Goal: Task Accomplishment & Management: Manage account settings

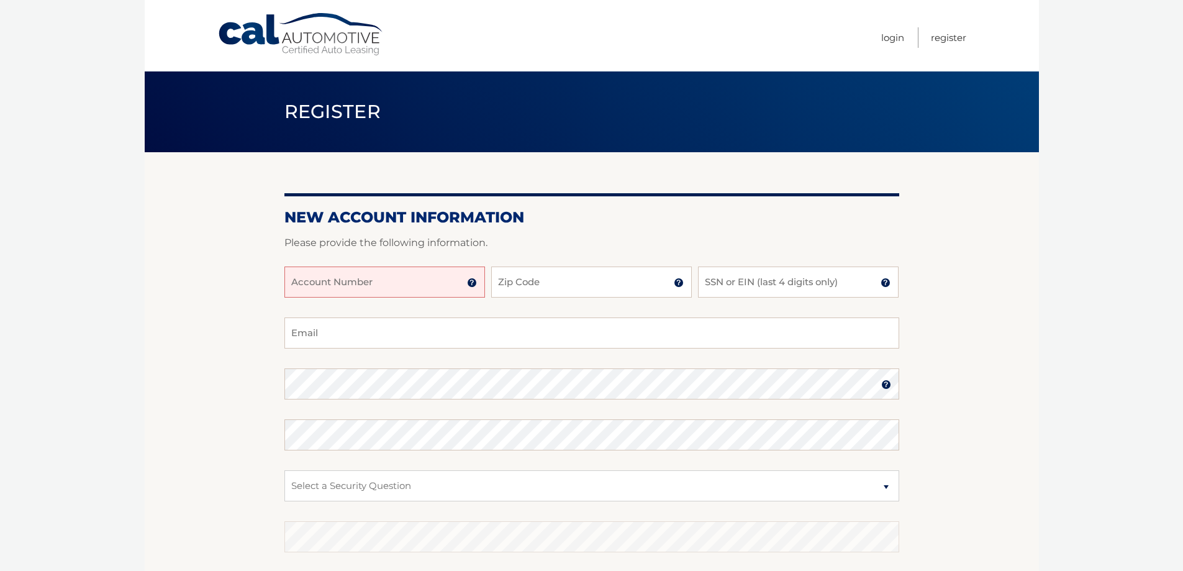
click at [401, 284] on input "Account Number" at bounding box center [384, 281] width 201 height 31
type input "44455981051"
click at [551, 283] on input "Zip Code" at bounding box center [591, 281] width 201 height 31
click at [610, 293] on input "34957" at bounding box center [591, 281] width 201 height 31
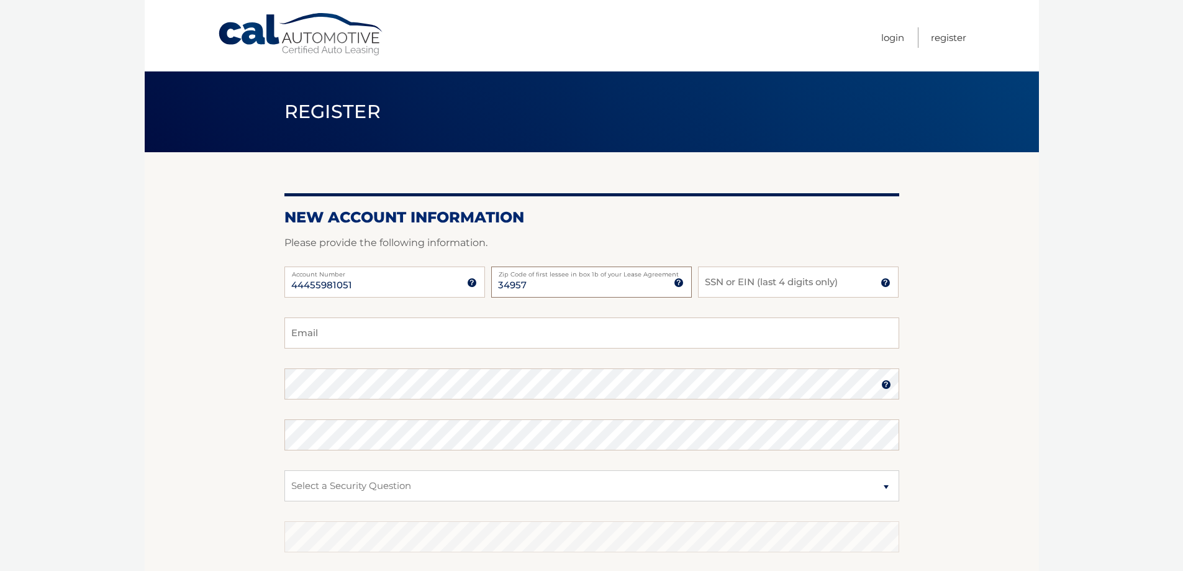
type input "34957"
click at [744, 285] on input "SSN or EIN (last 4 digits only)" at bounding box center [798, 281] width 201 height 31
type input "8885"
click at [508, 337] on input "Email" at bounding box center [591, 332] width 615 height 31
type input "dmartin@martininc.com"
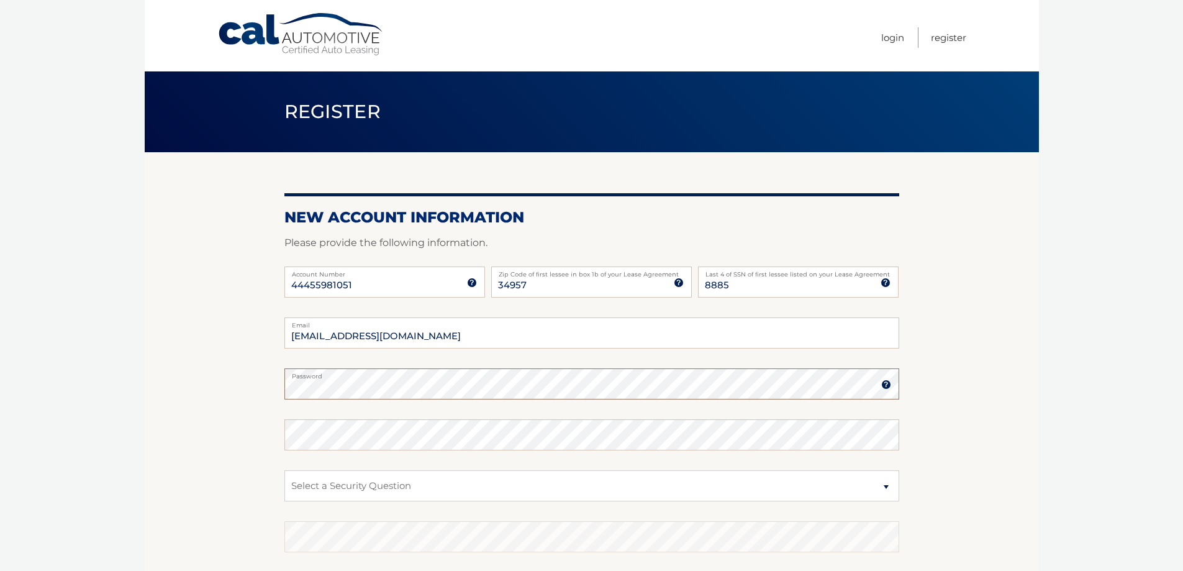
click at [283, 389] on section "New Account Information Please provide the following information. 44455981051 A…" at bounding box center [592, 394] width 894 height 485
click at [377, 481] on select "Select a Security Question What was the name of your elementary school? What is…" at bounding box center [591, 485] width 615 height 31
select select "3"
click at [284, 470] on select "Select a Security Question What was the name of your elementary school? What is…" at bounding box center [591, 485] width 615 height 31
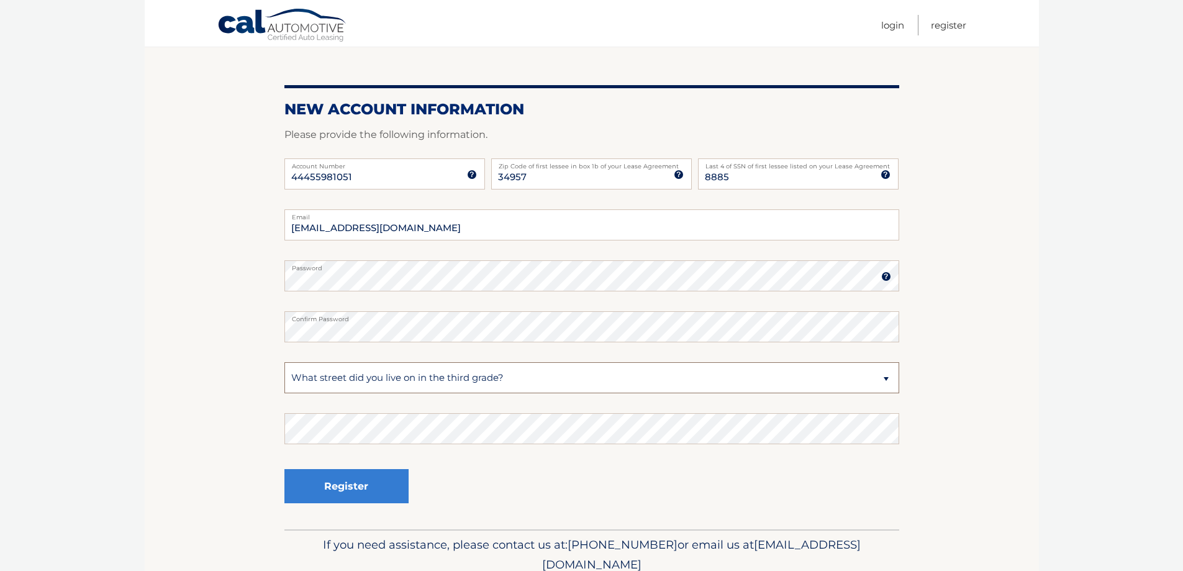
scroll to position [124, 0]
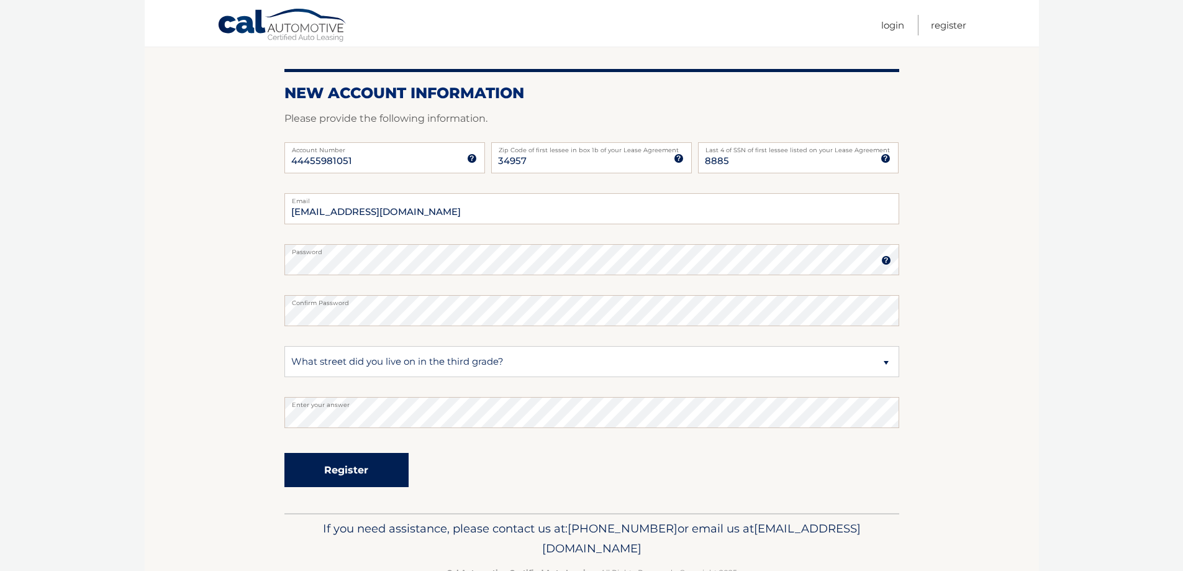
click at [353, 473] on button "Register" at bounding box center [346, 470] width 124 height 34
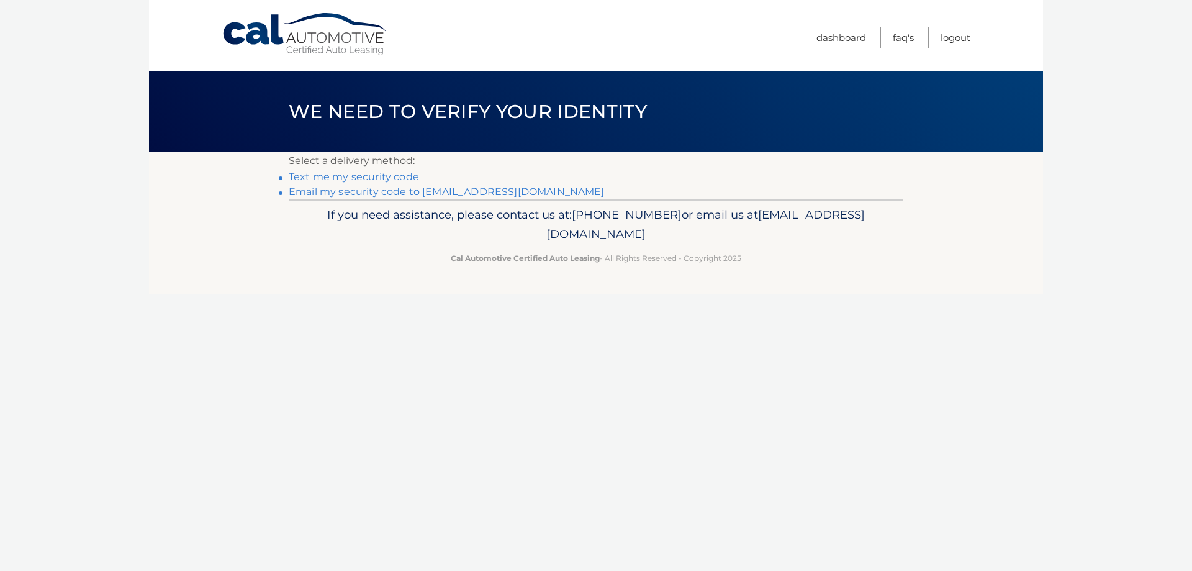
click at [352, 180] on link "Text me my security code" at bounding box center [354, 177] width 130 height 12
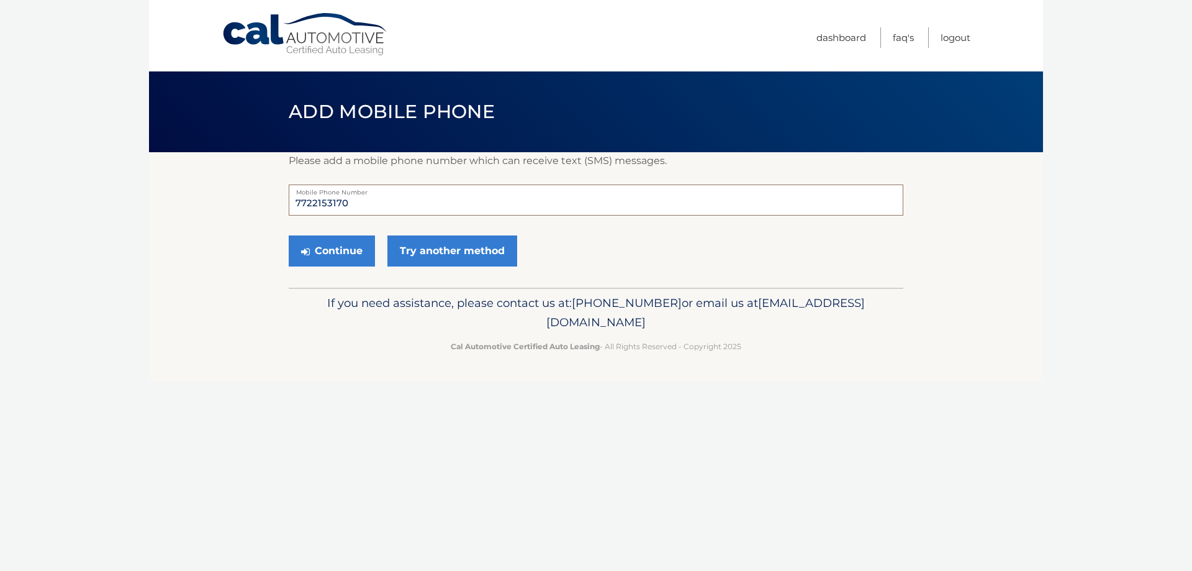
click at [391, 204] on input "7722153170" at bounding box center [596, 199] width 615 height 31
type input "7722153178"
click at [330, 254] on button "Continue" at bounding box center [332, 250] width 86 height 31
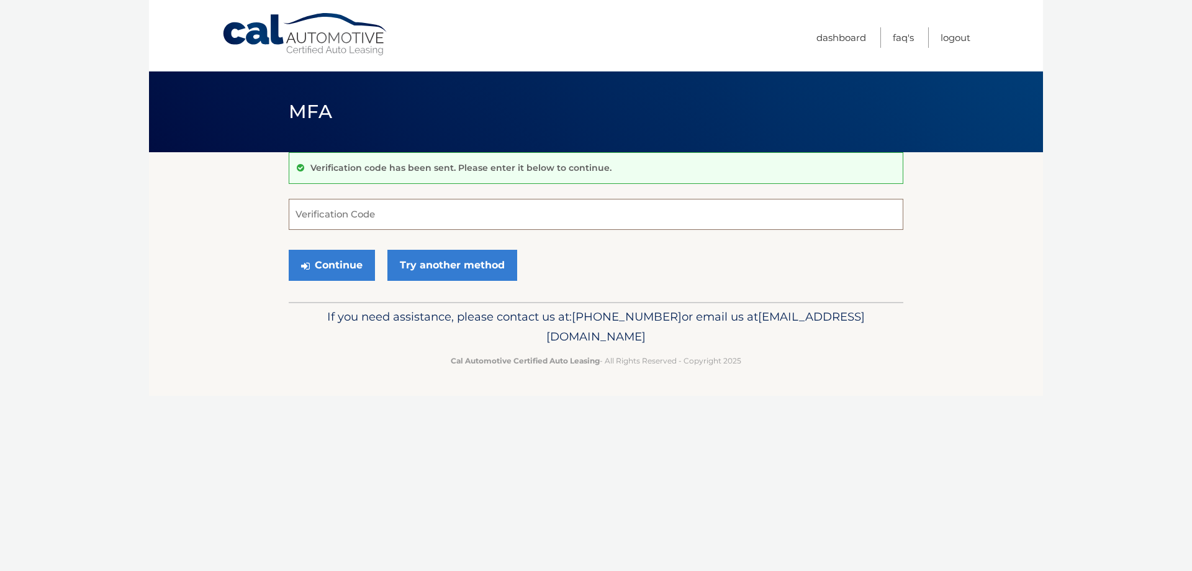
click at [334, 216] on input "Verification Code" at bounding box center [596, 214] width 615 height 31
type input "049705"
click at [327, 271] on button "Continue" at bounding box center [332, 265] width 86 height 31
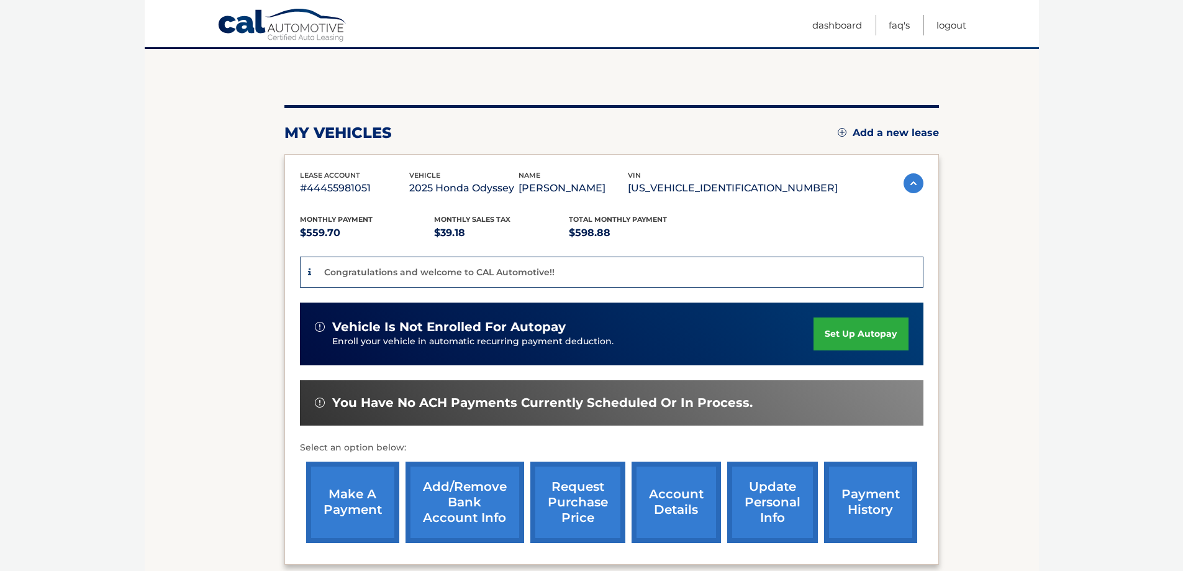
scroll to position [124, 0]
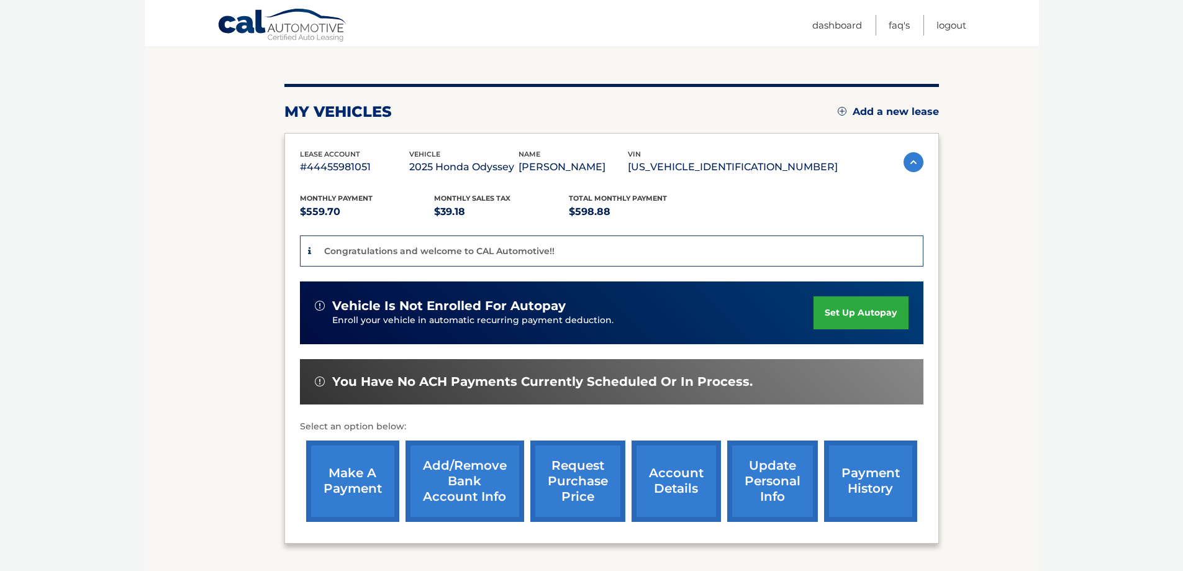
click at [465, 484] on link "Add/Remove bank account info" at bounding box center [465, 480] width 119 height 81
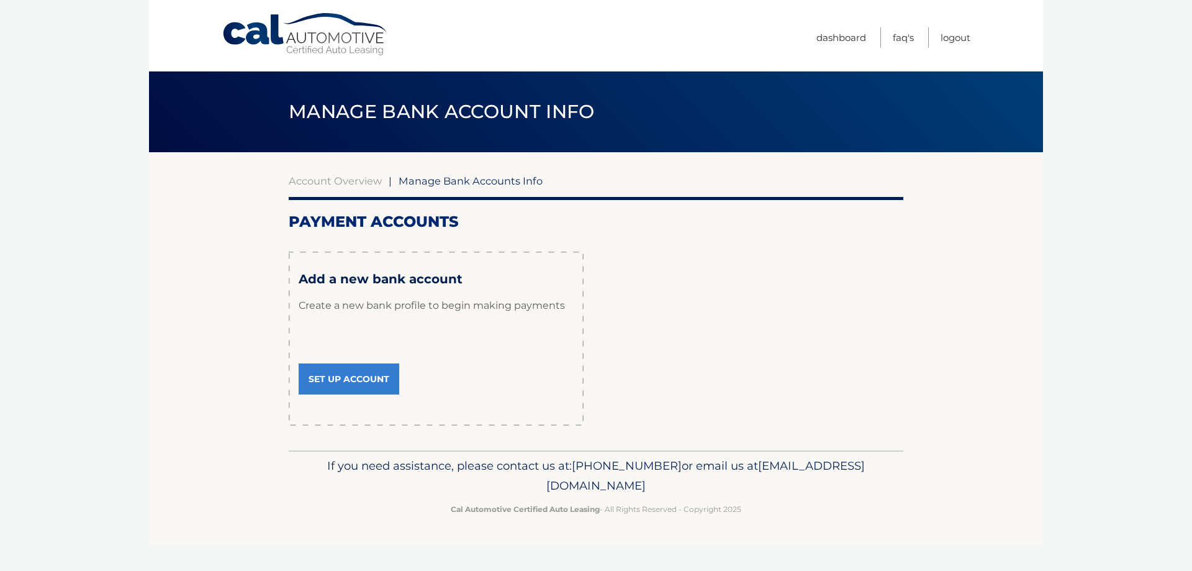
click at [365, 378] on link "Set Up Account" at bounding box center [349, 378] width 101 height 31
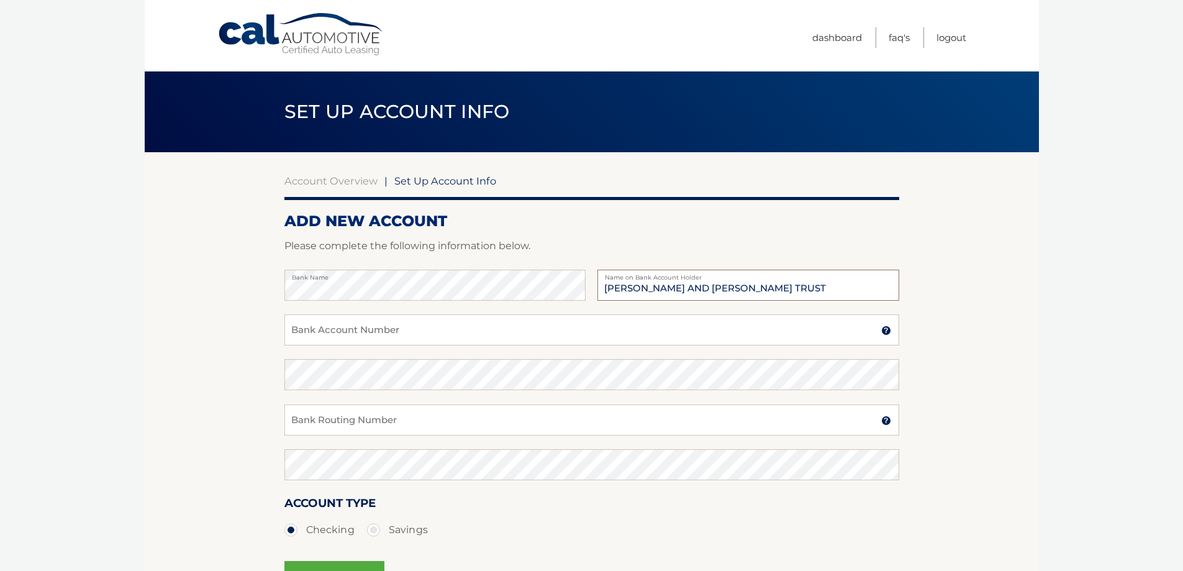
type input "DAVID L AND ROBERTA P MARTIN TRUST"
click at [369, 329] on input "Bank Account Number" at bounding box center [591, 329] width 615 height 31
type input "898009590532"
click at [365, 419] on input "Bank Routing Number" at bounding box center [591, 419] width 615 height 31
type input "063000047"
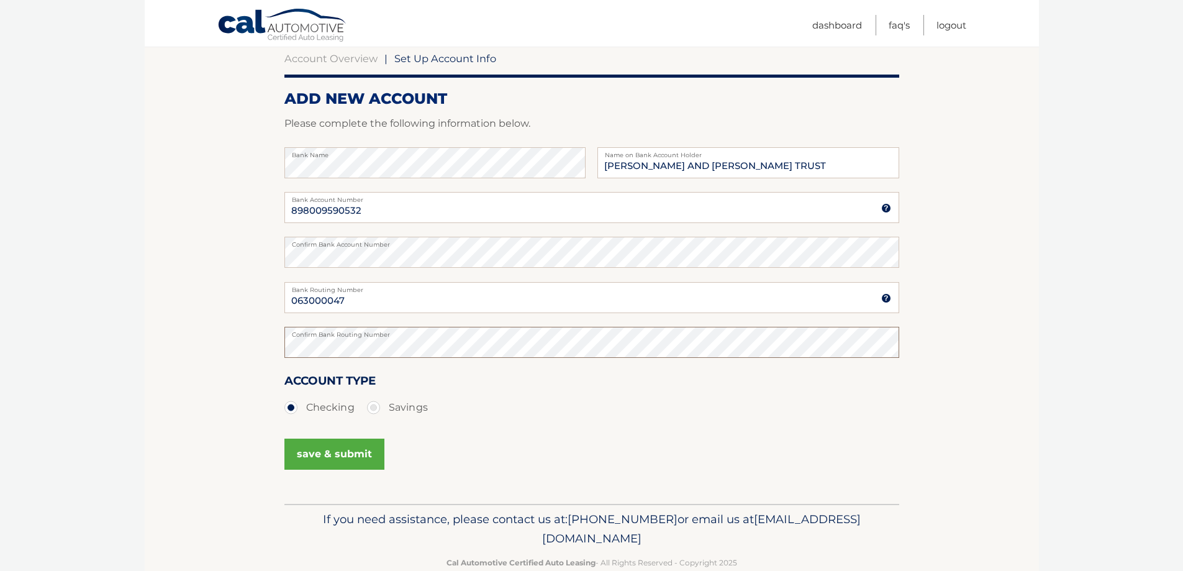
scroll to position [124, 0]
click at [367, 452] on button "save & submit" at bounding box center [334, 452] width 100 height 31
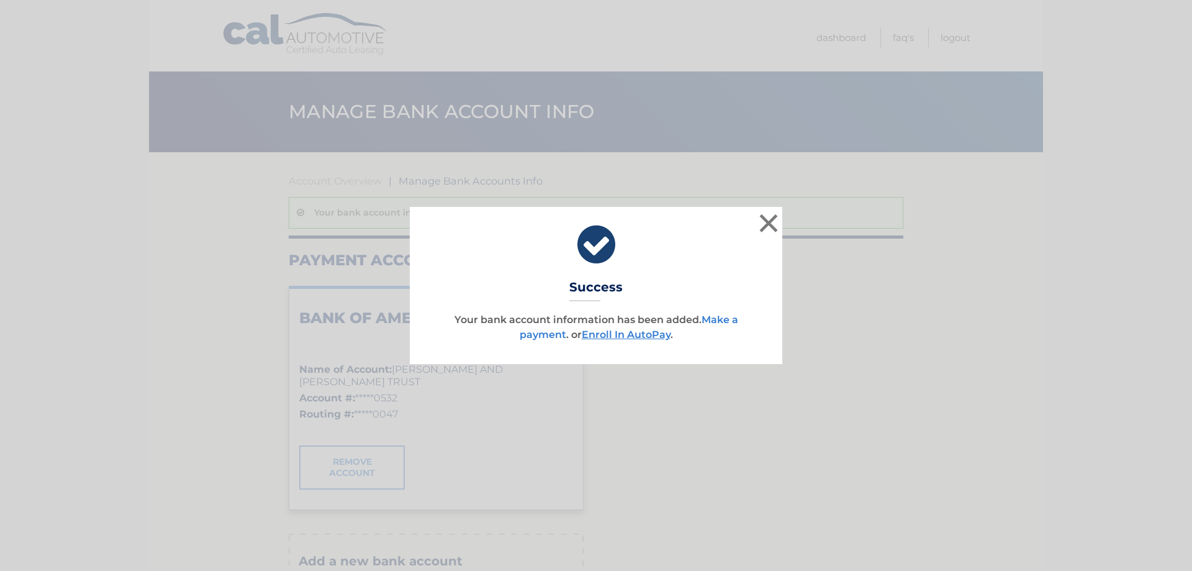
click at [729, 320] on link "Make a payment" at bounding box center [629, 327] width 219 height 27
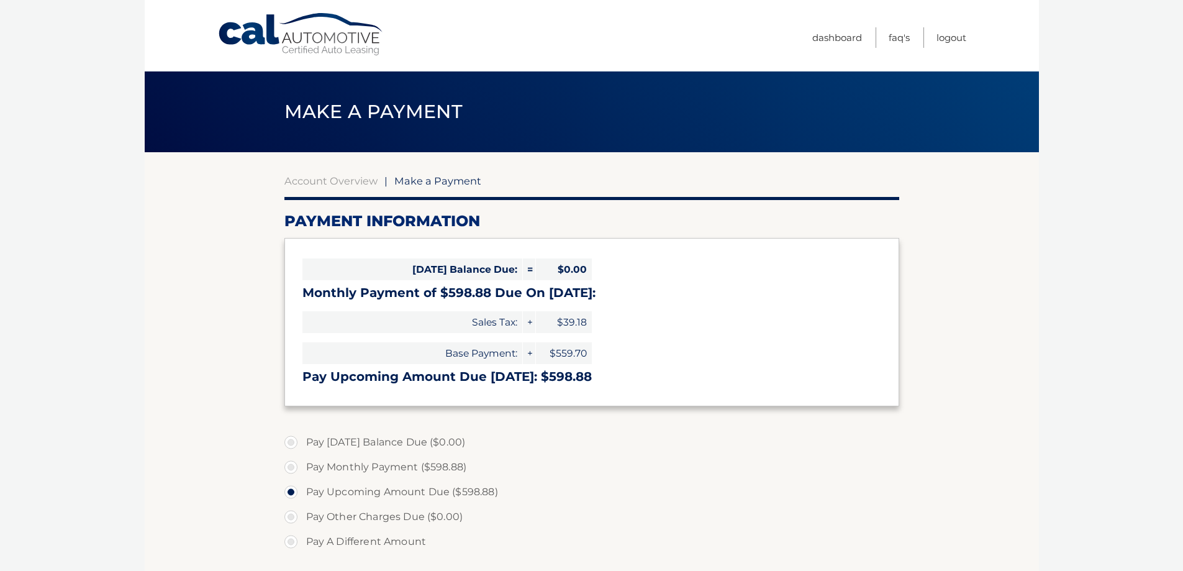
select select "ZDlmODIwZWItMDZiOS00NGM1LWEyNzQtMzZiYTc3NzM5MDgy"
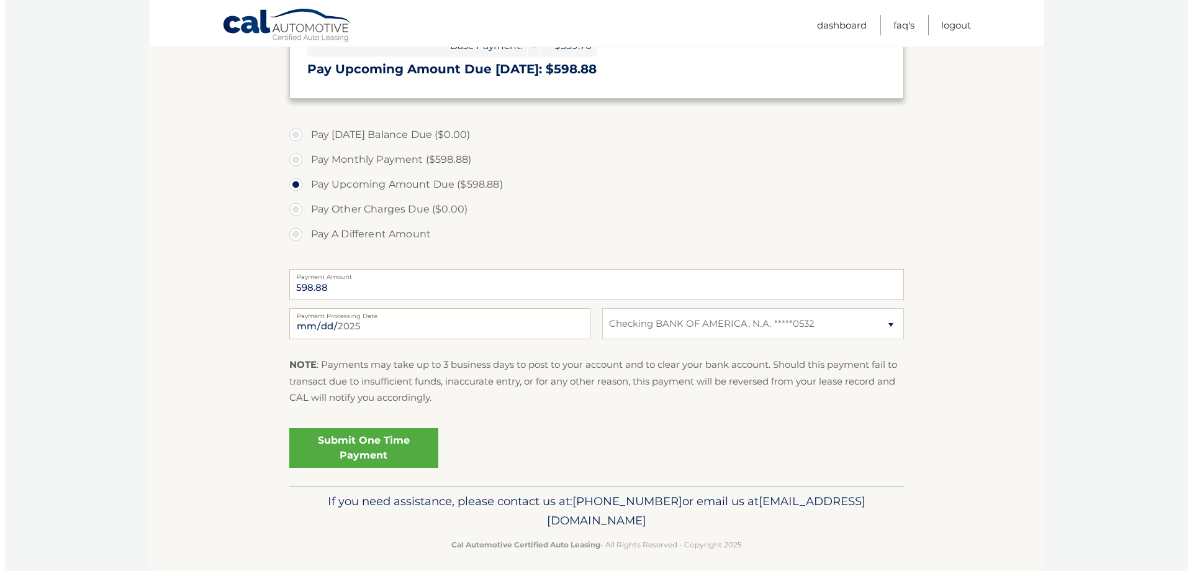
scroll to position [311, 0]
click at [404, 440] on link "Submit One Time Payment" at bounding box center [358, 445] width 149 height 40
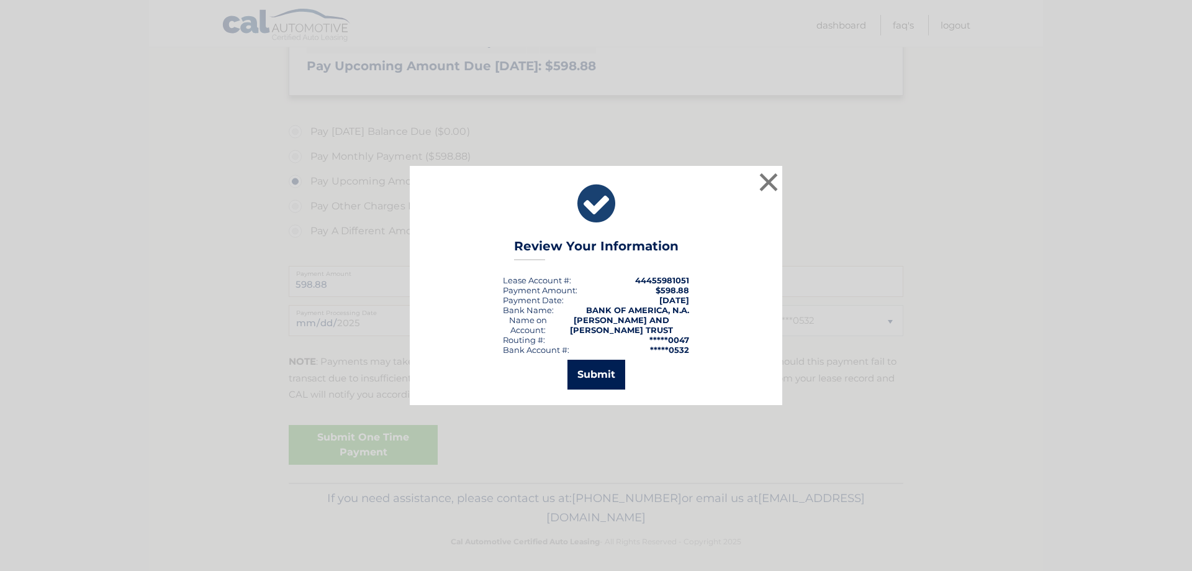
click at [596, 378] on button "Submit" at bounding box center [597, 375] width 58 height 30
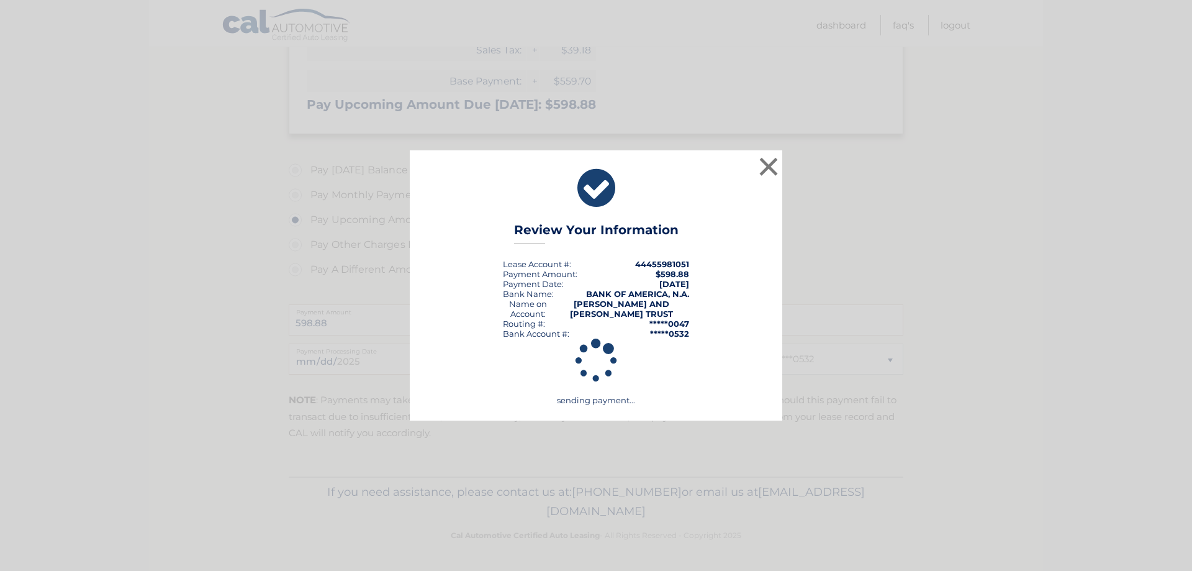
scroll to position [272, 0]
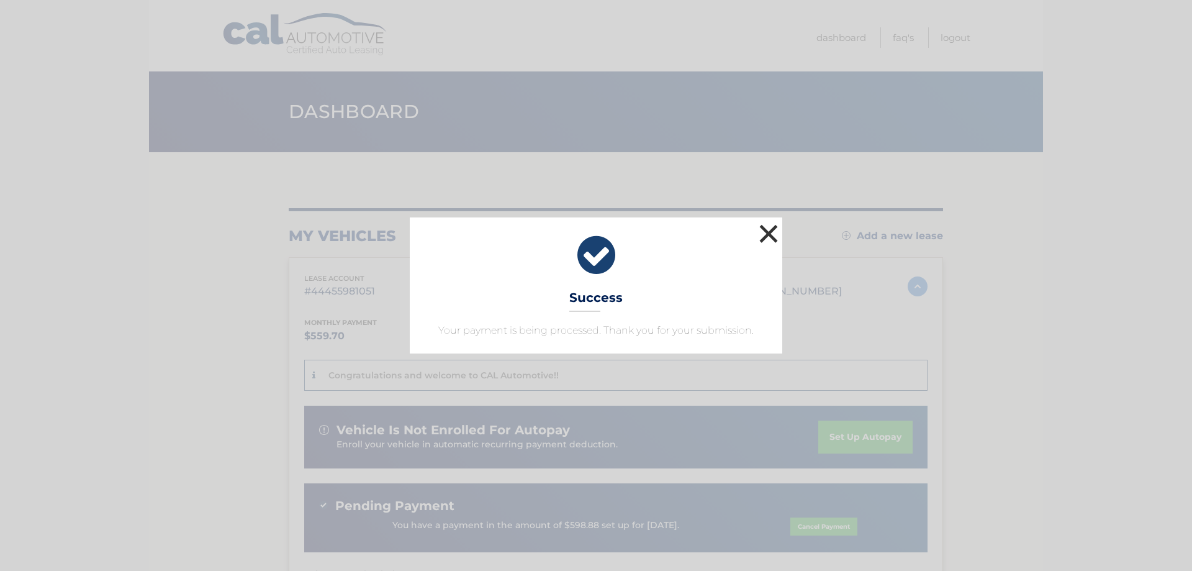
click at [768, 238] on button "×" at bounding box center [768, 233] width 25 height 25
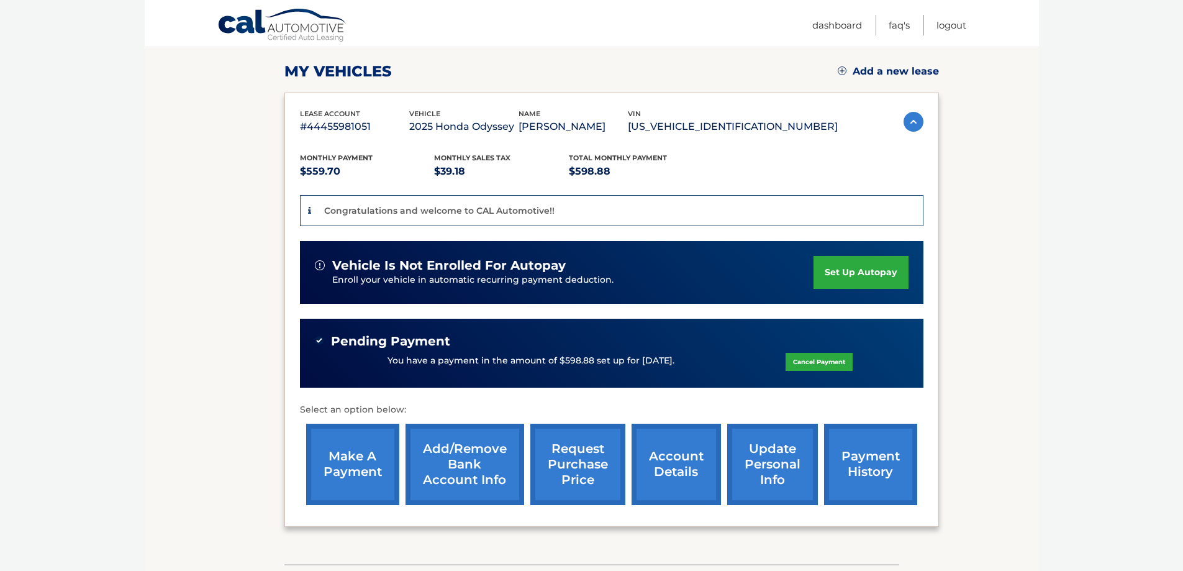
scroll to position [186, 0]
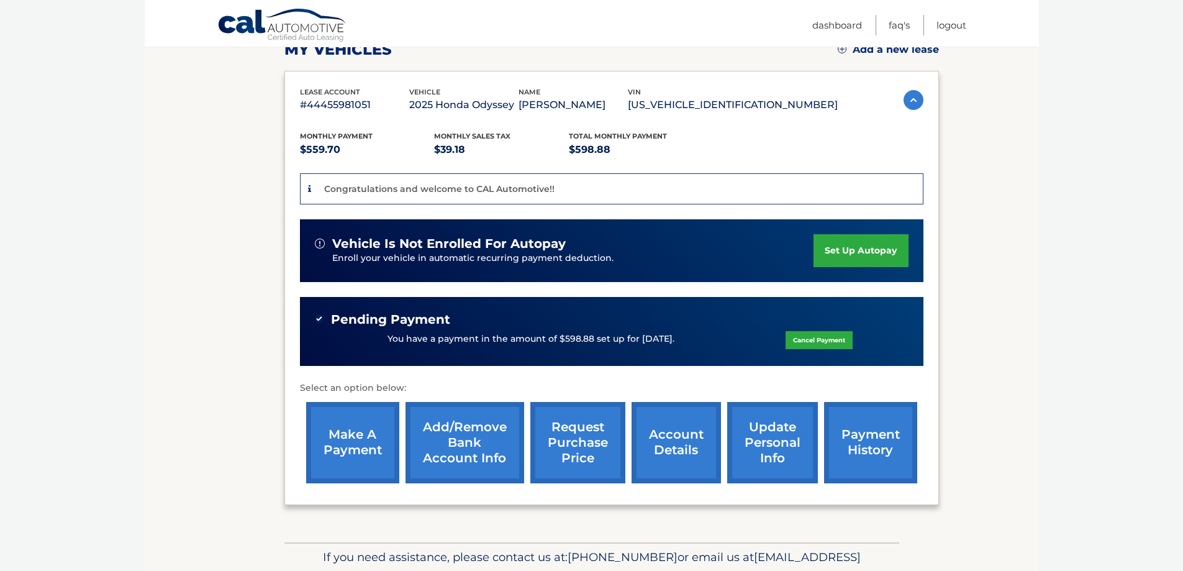
click at [755, 447] on link "update personal info" at bounding box center [772, 442] width 91 height 81
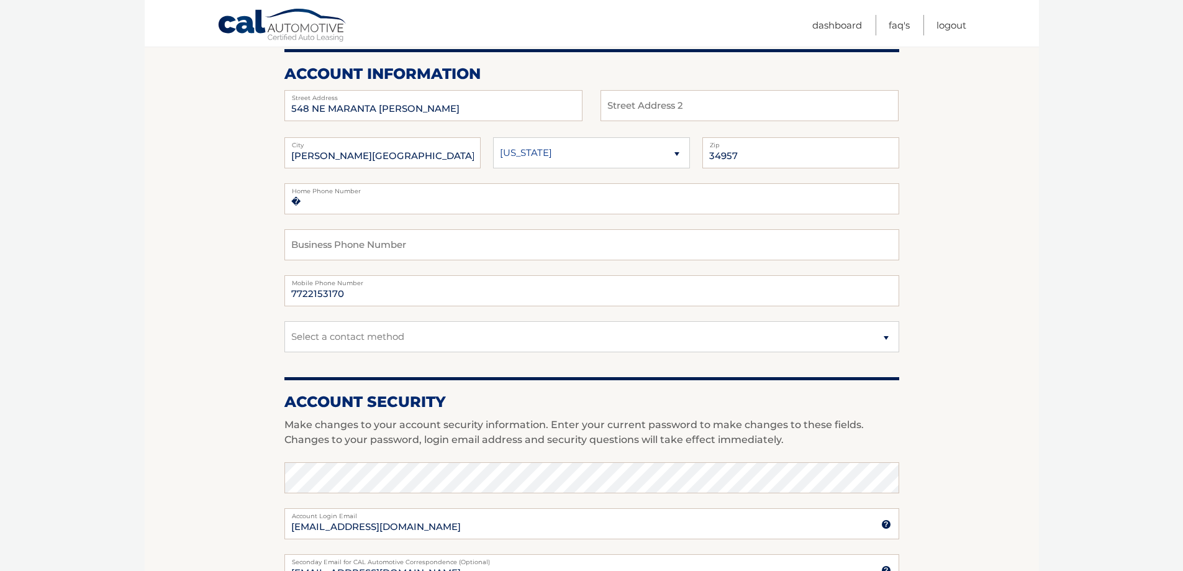
scroll to position [186, 0]
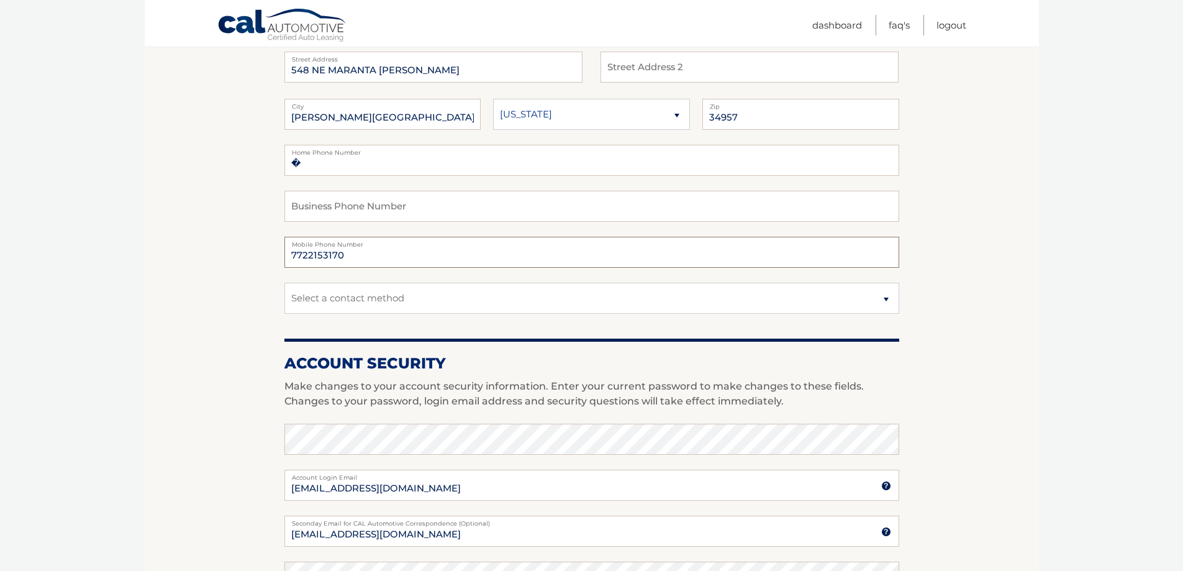
click at [389, 256] on input "7722153170" at bounding box center [591, 252] width 615 height 31
type input "7722153178"
click at [503, 299] on select "Select a contact method Mobile Home" at bounding box center [591, 298] width 615 height 31
select select "1"
click at [284, 283] on select "Select a contact method Mobile Home" at bounding box center [591, 298] width 615 height 31
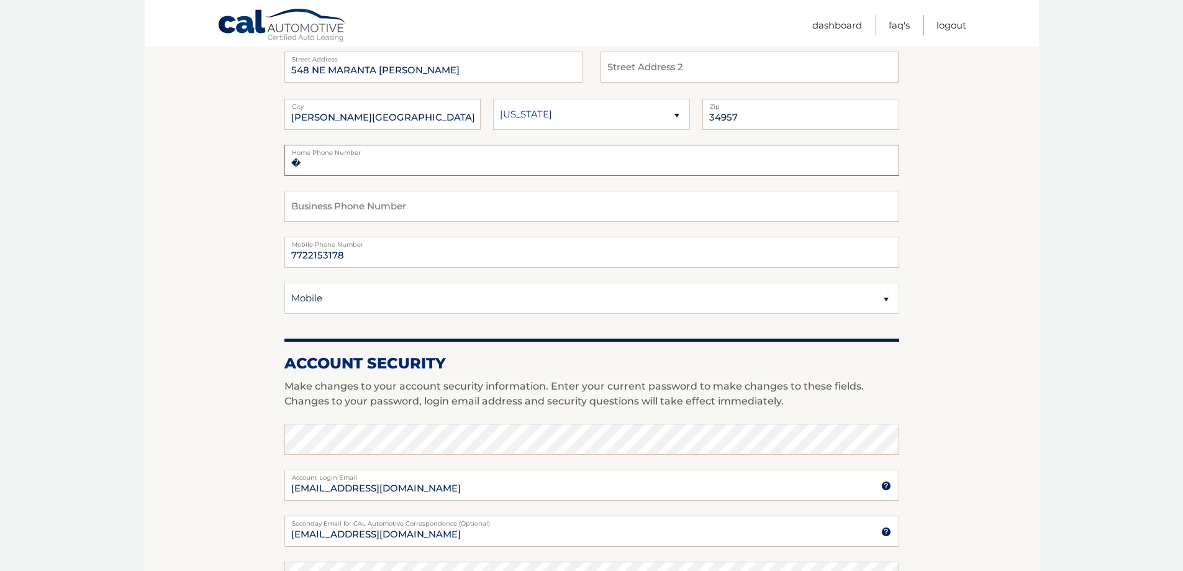
click at [295, 163] on input "�" at bounding box center [591, 160] width 615 height 31
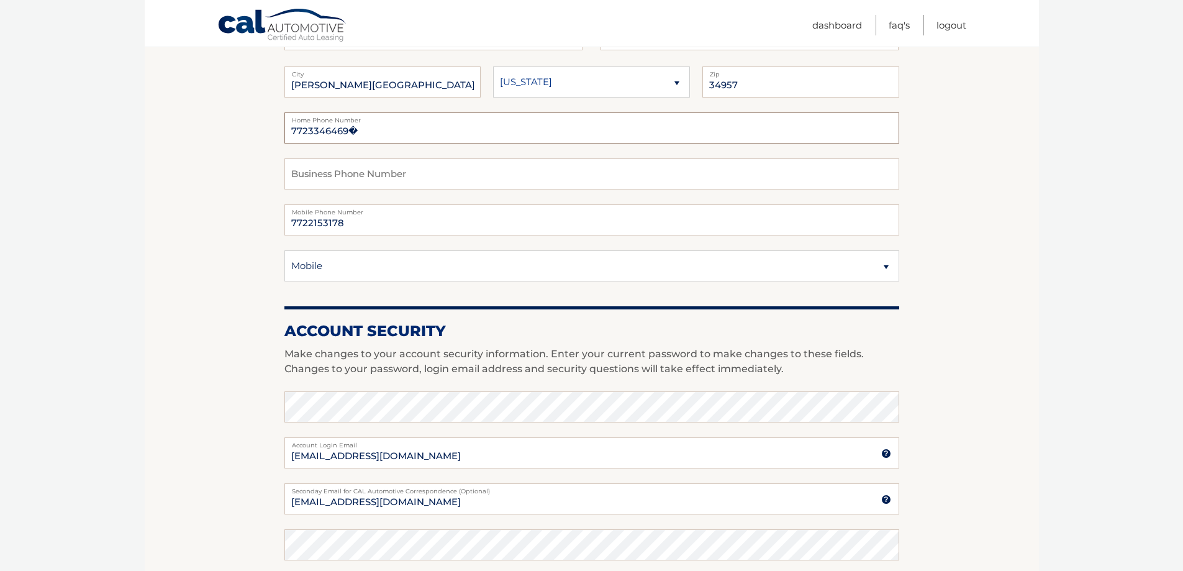
scroll to position [248, 0]
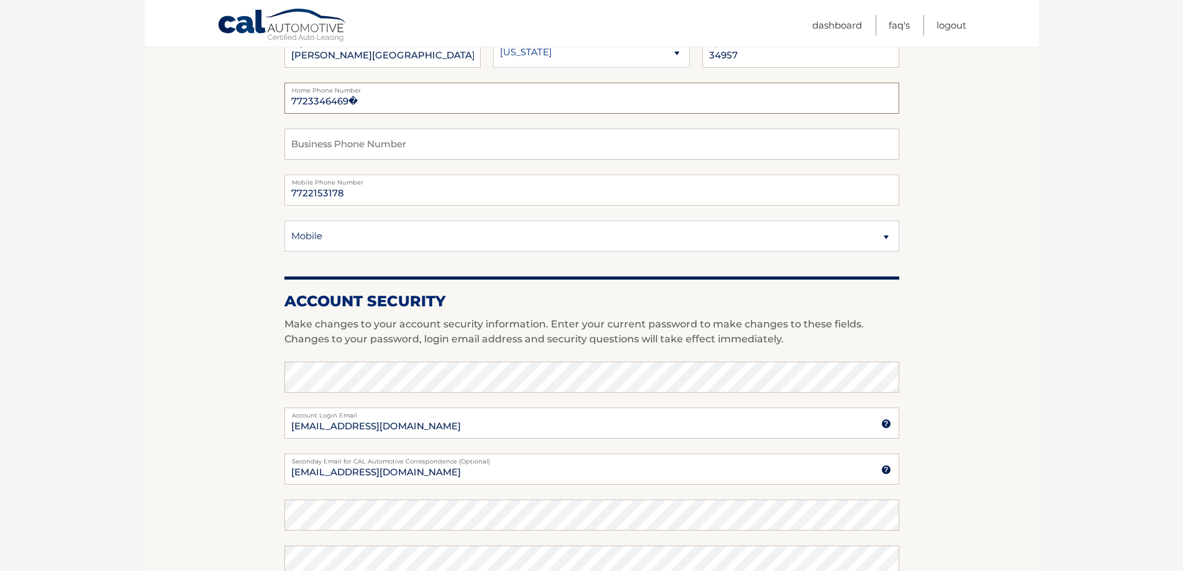
click at [353, 98] on input "7723346469�" at bounding box center [591, 98] width 615 height 31
click at [349, 101] on input "7723346469�" at bounding box center [591, 98] width 615 height 31
type input "�"
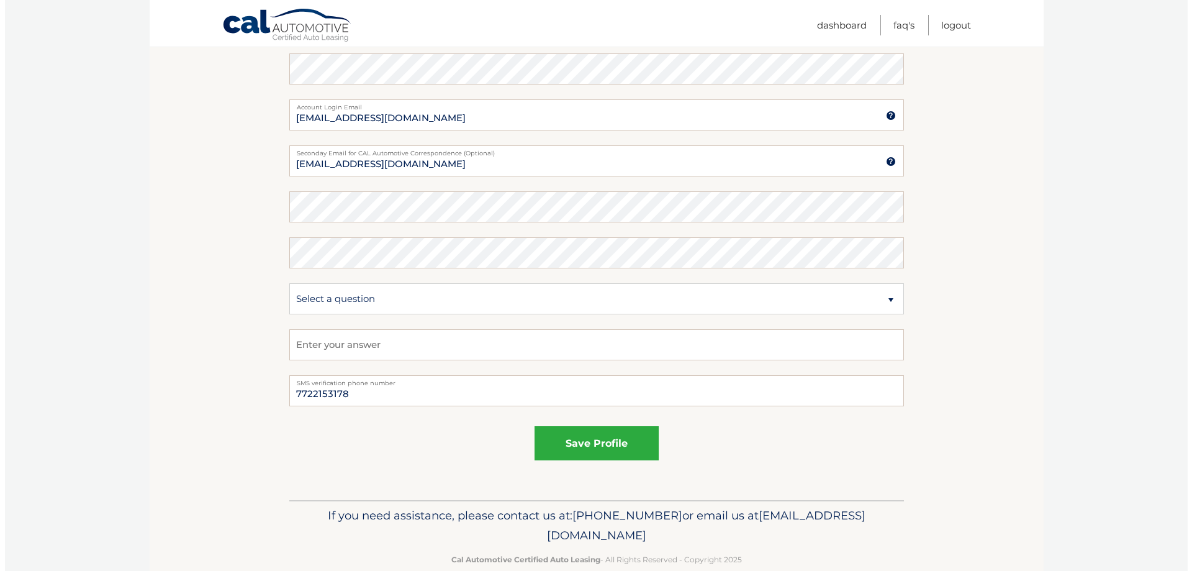
scroll to position [559, 0]
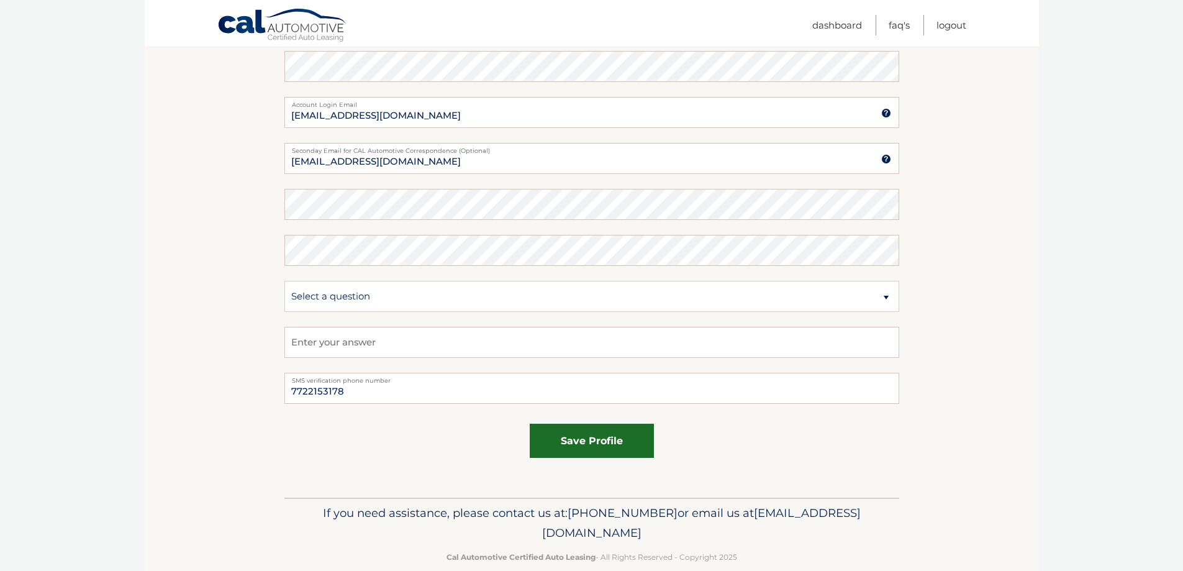
click at [602, 437] on button "save profile" at bounding box center [592, 441] width 124 height 34
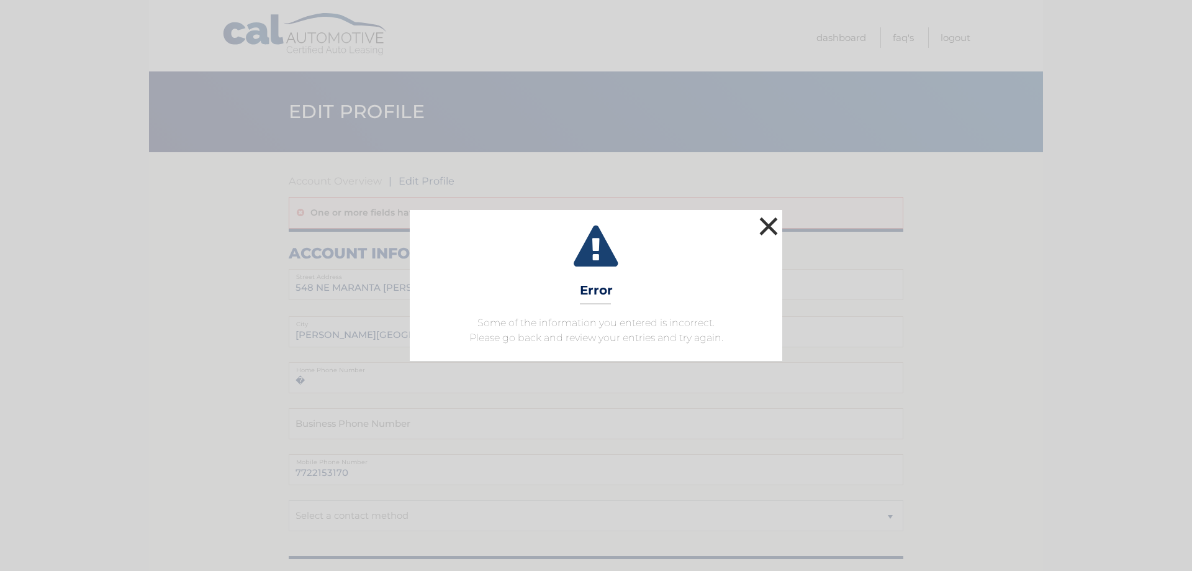
click at [768, 223] on button "×" at bounding box center [768, 226] width 25 height 25
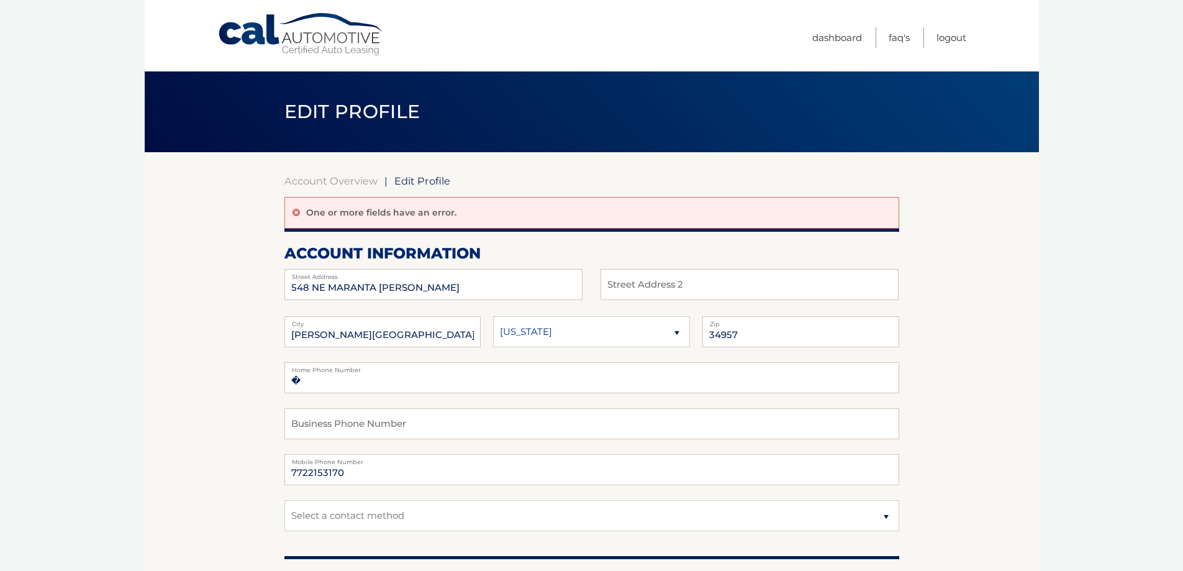
scroll to position [62, 0]
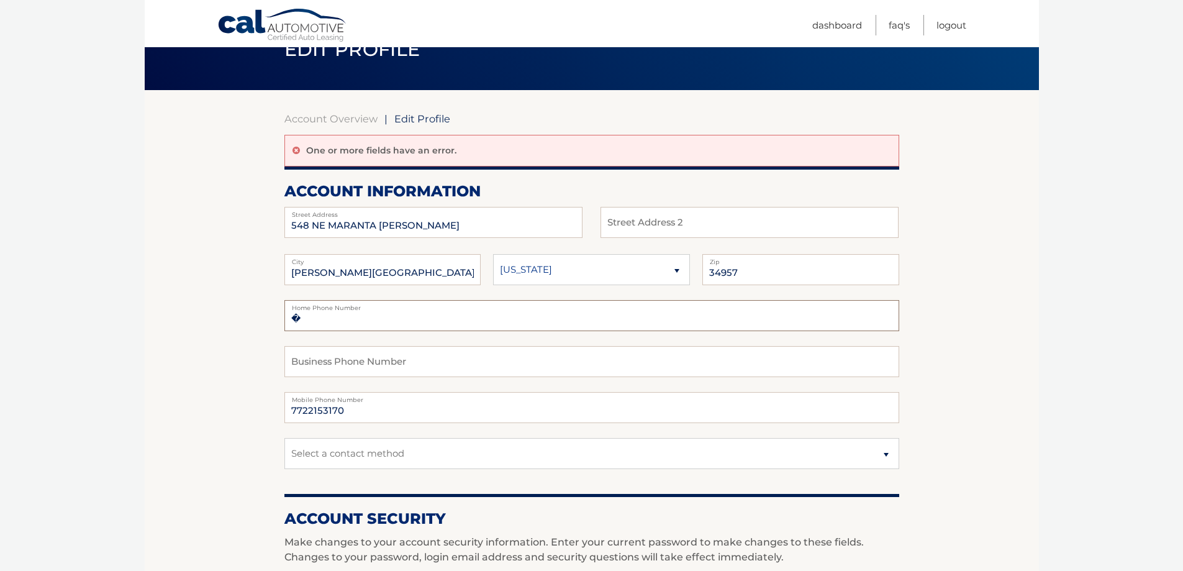
click at [294, 320] on input "�" at bounding box center [591, 315] width 615 height 31
click at [296, 320] on input "�" at bounding box center [591, 315] width 615 height 31
click at [350, 322] on input "�" at bounding box center [591, 315] width 615 height 31
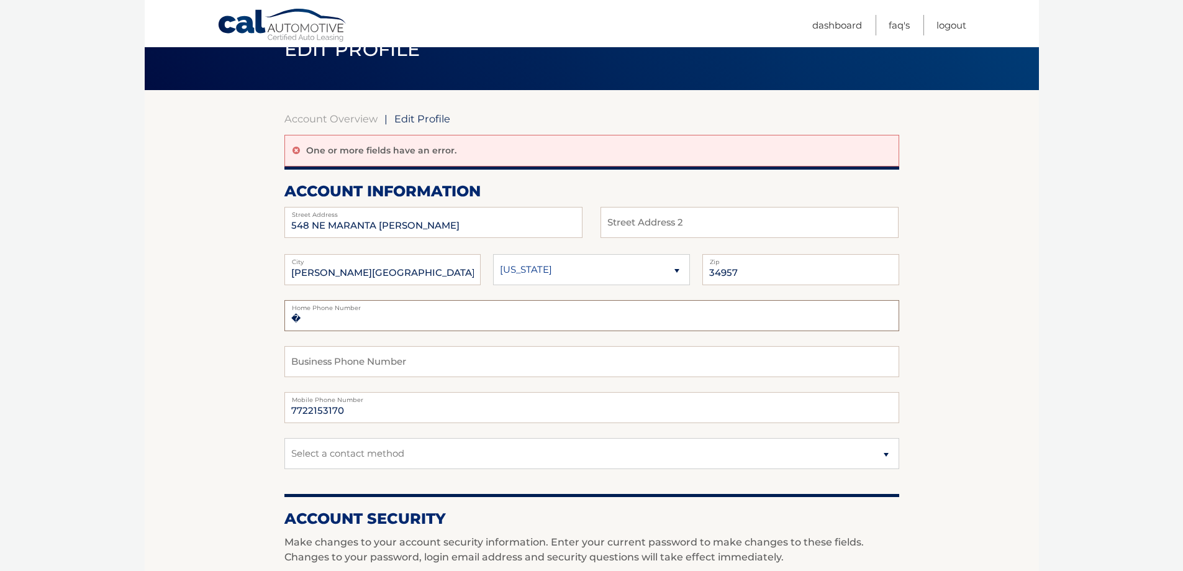
drag, startPoint x: 312, startPoint y: 324, endPoint x: 287, endPoint y: 322, distance: 24.9
click at [287, 322] on input "�" at bounding box center [591, 315] width 615 height 31
type input "[PHONE_NUMBER]"
click at [309, 412] on input "7722153170" at bounding box center [591, 407] width 615 height 31
click at [352, 408] on input "772-215-3170" at bounding box center [591, 407] width 615 height 31
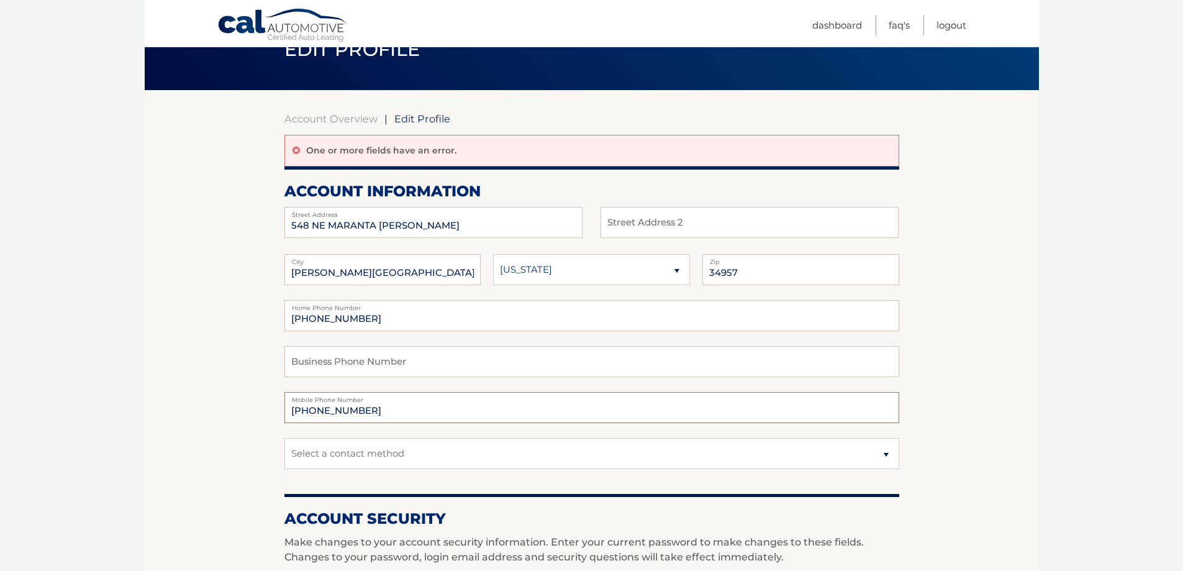
type input "772-215-3178"
click at [407, 455] on select "Select a contact method Mobile Home" at bounding box center [591, 453] width 615 height 31
select select "1"
click at [284, 438] on select "Select a contact method Mobile Home" at bounding box center [591, 453] width 615 height 31
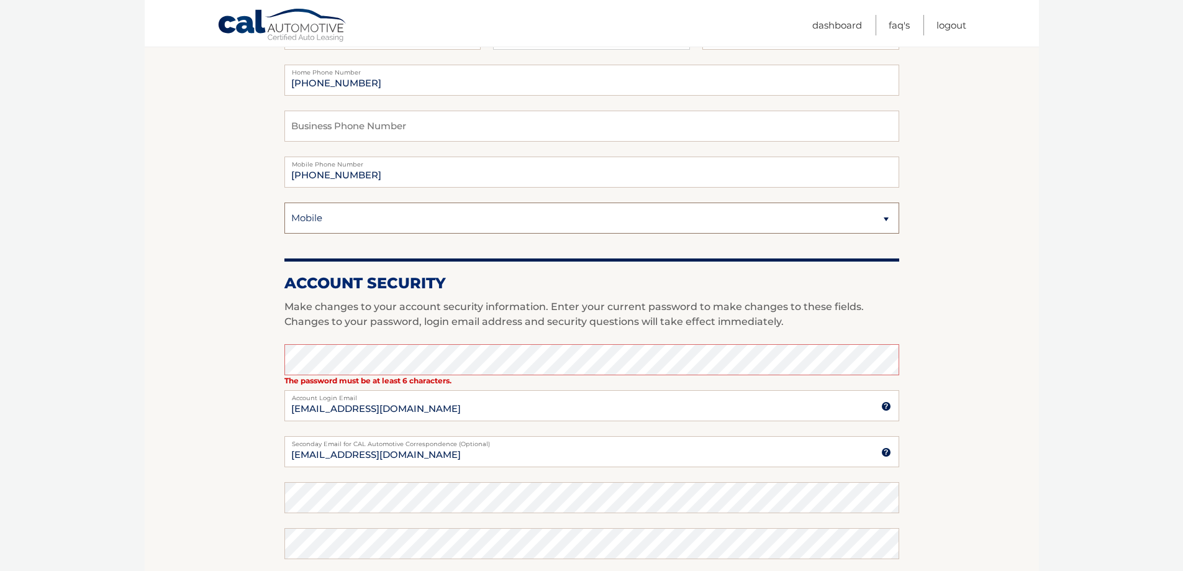
scroll to position [311, 0]
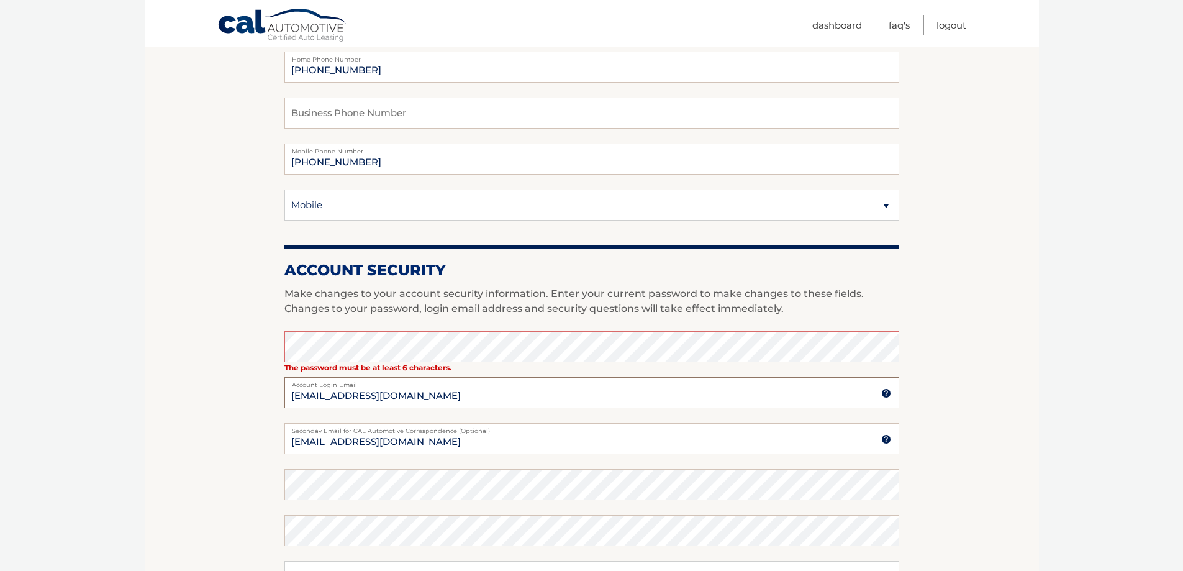
click at [510, 389] on input "dmartin@martininc.com" at bounding box center [591, 392] width 615 height 31
click at [545, 443] on input "dmartin@martininc.com" at bounding box center [591, 438] width 615 height 31
click at [332, 443] on input "dmartin@martininc.com" at bounding box center [591, 438] width 615 height 31
type input "dmartin.martininc@gmail.com"
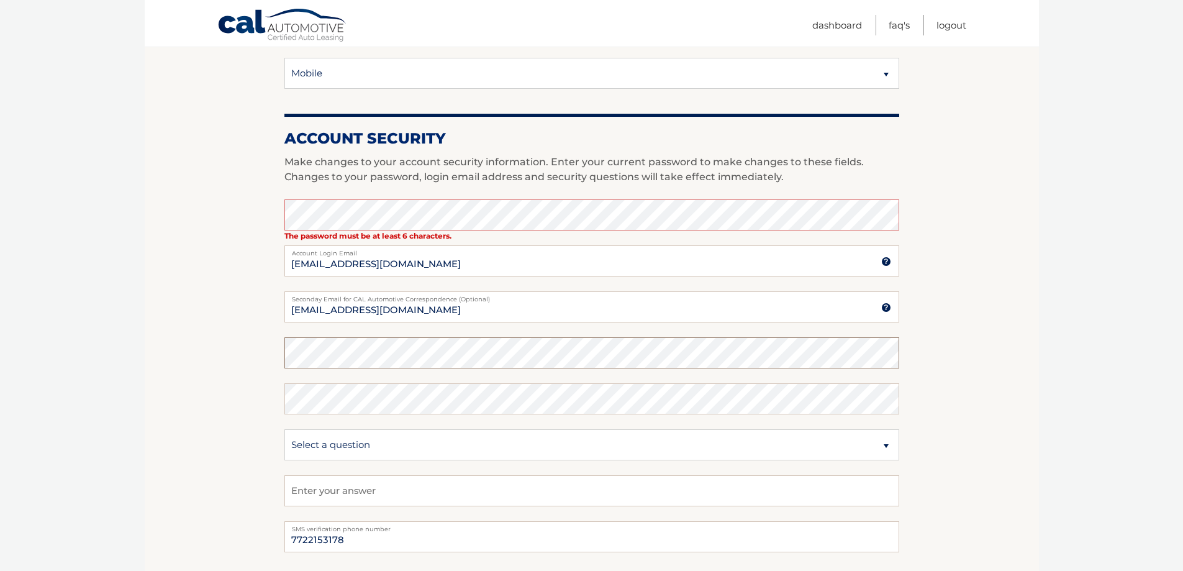
scroll to position [435, 0]
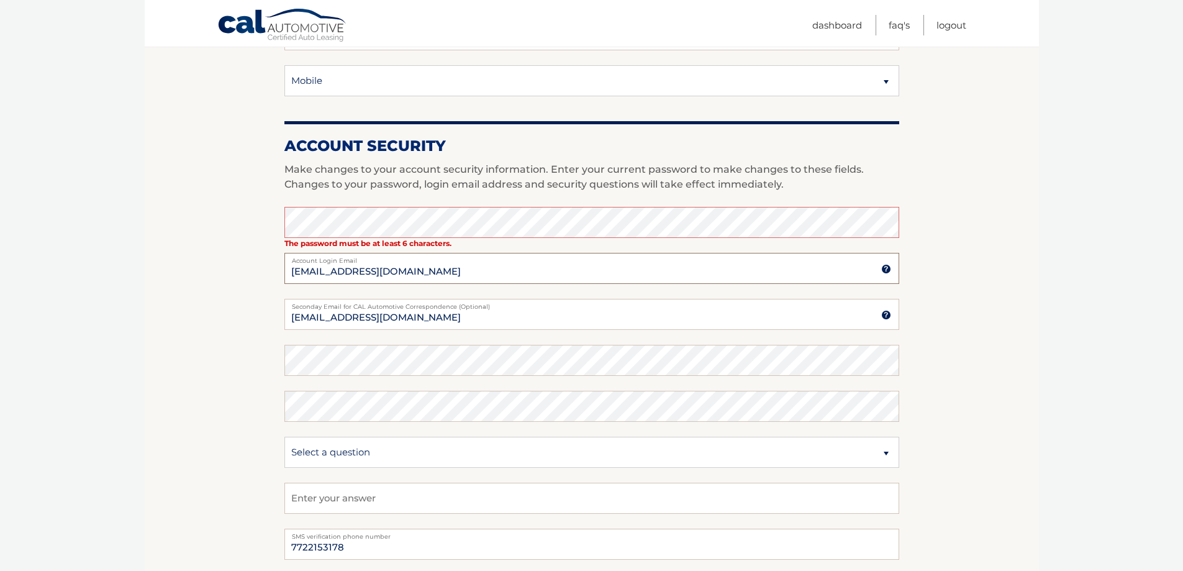
click at [552, 275] on input "dmartin@martininc.com" at bounding box center [591, 268] width 615 height 31
click at [1019, 380] on section "Account Overview | Edit Profile One or more fields have an error. account infor…" at bounding box center [592, 185] width 894 height 936
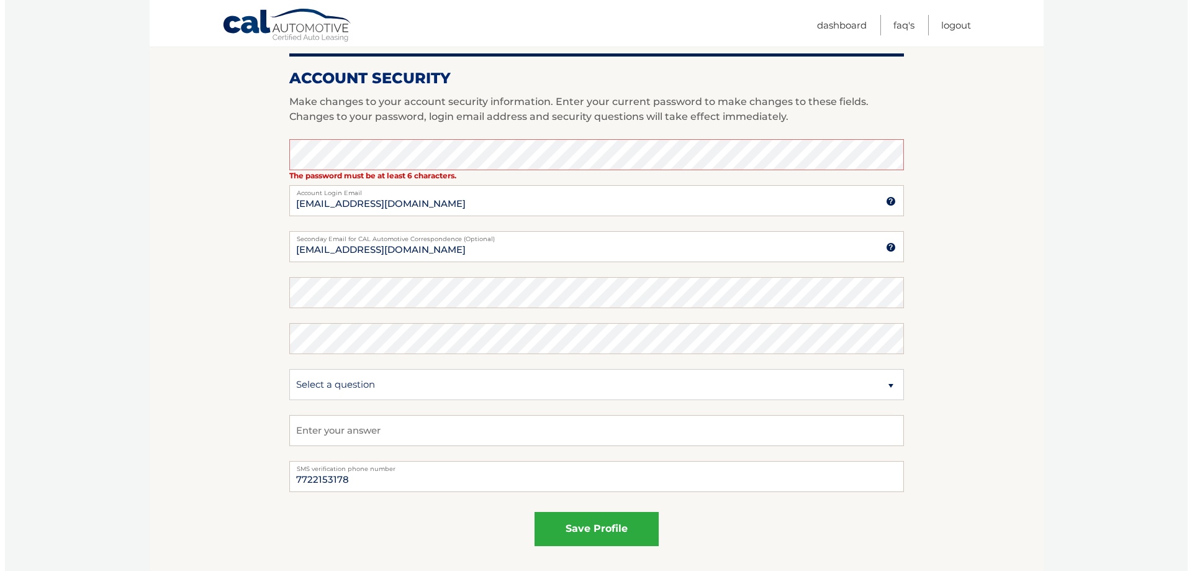
scroll to position [488, 0]
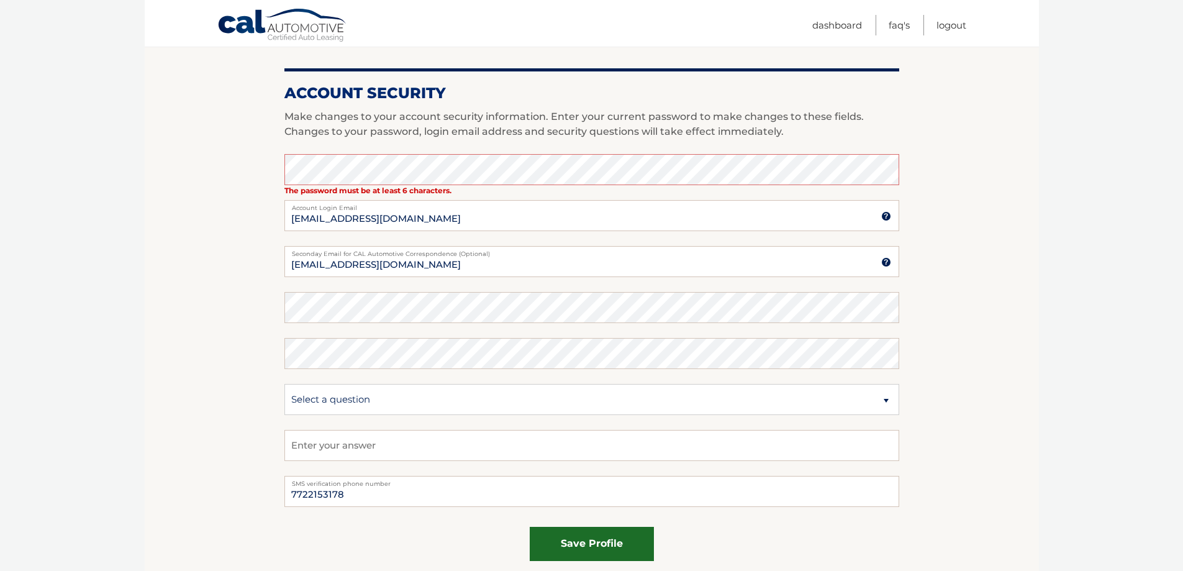
click at [595, 546] on button "save profile" at bounding box center [592, 544] width 124 height 34
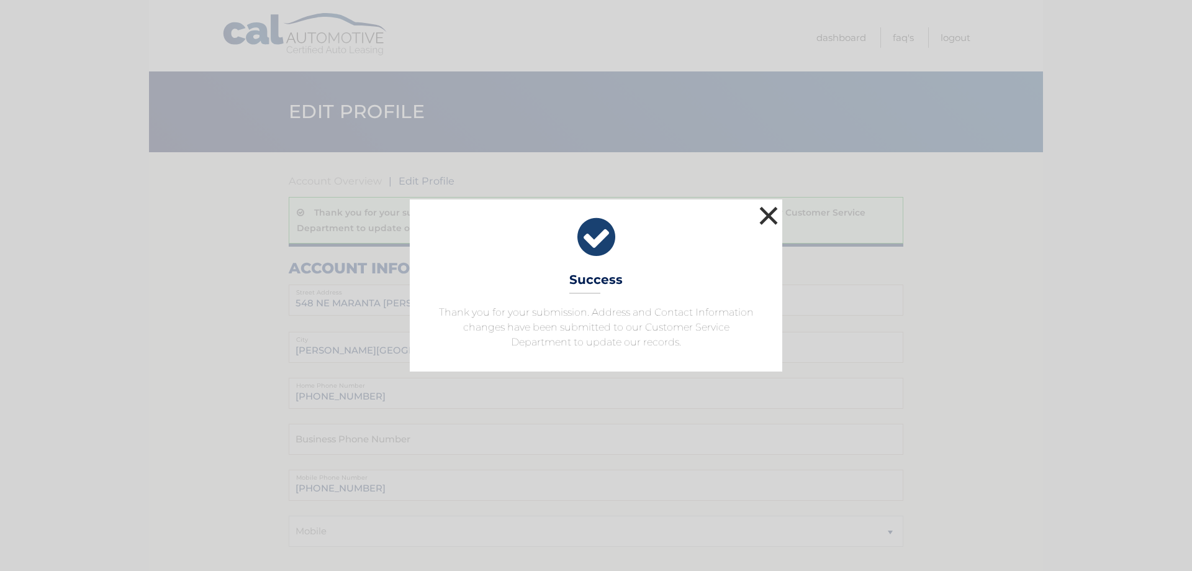
click at [769, 216] on button "×" at bounding box center [768, 215] width 25 height 25
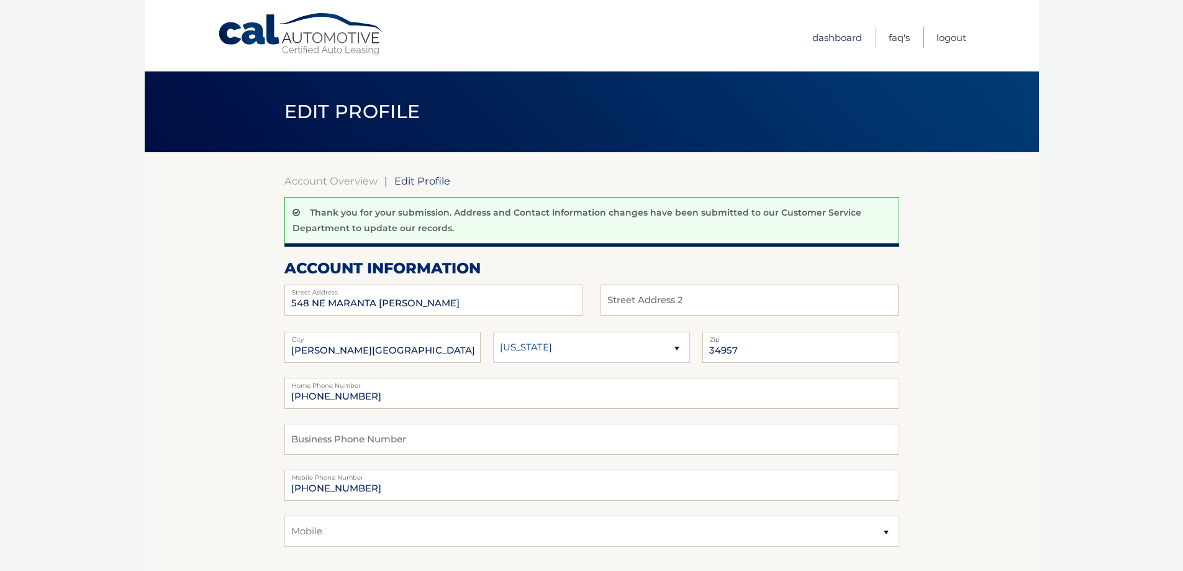
click at [848, 39] on link "Dashboard" at bounding box center [837, 37] width 50 height 20
